Goal: Use online tool/utility: Use online tool/utility

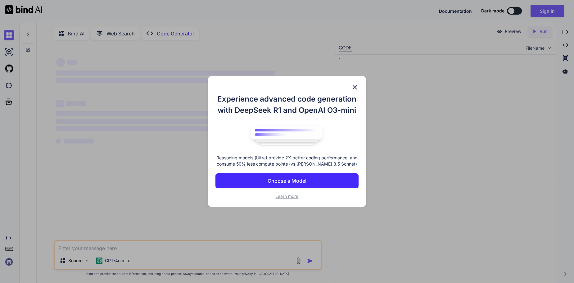
type textarea "x"
click at [357, 87] on img at bounding box center [354, 87] width 7 height 7
